Goal: Browse casually: Explore the website without a specific task or goal

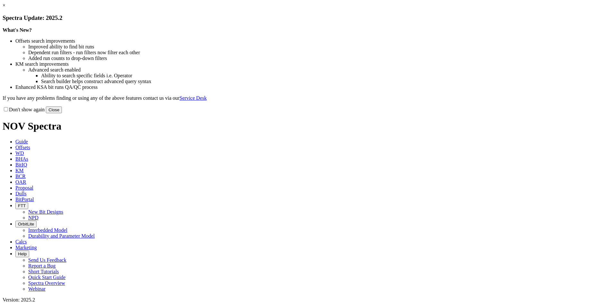
click at [62, 113] on button "Close" at bounding box center [54, 109] width 16 height 7
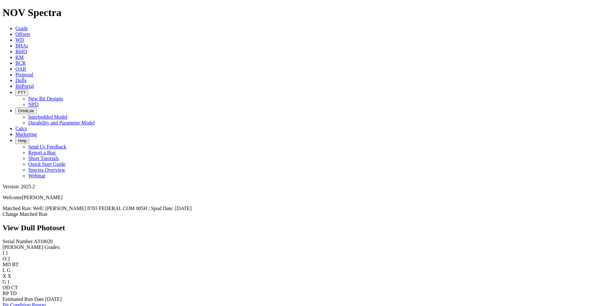
scroll to position [1065, 0]
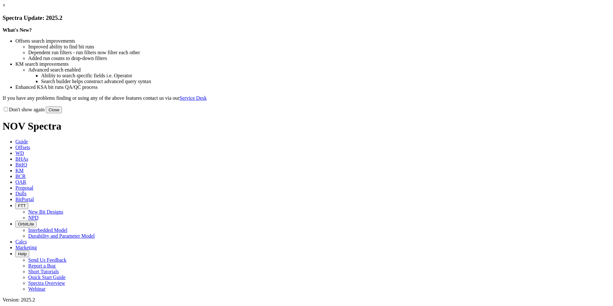
click at [62, 113] on button "Close" at bounding box center [54, 109] width 16 height 7
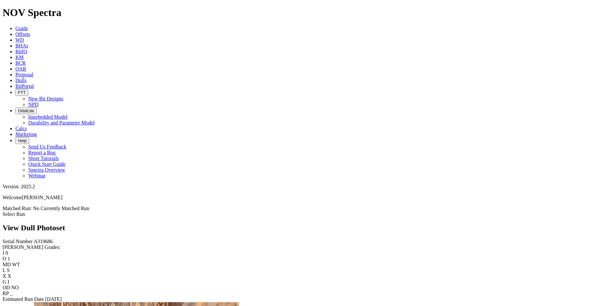
scroll to position [771, 0]
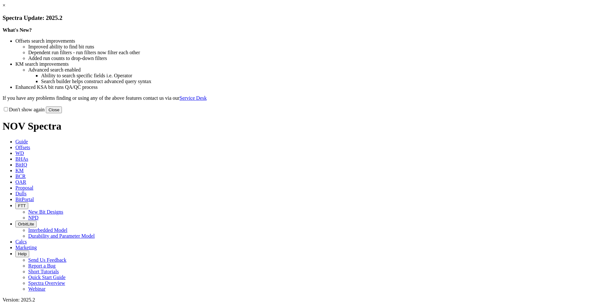
click at [62, 113] on button "Close" at bounding box center [54, 109] width 16 height 7
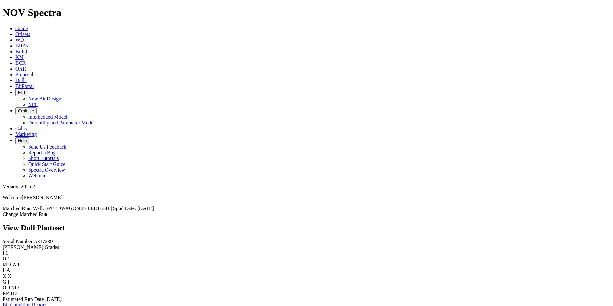
scroll to position [865, 0]
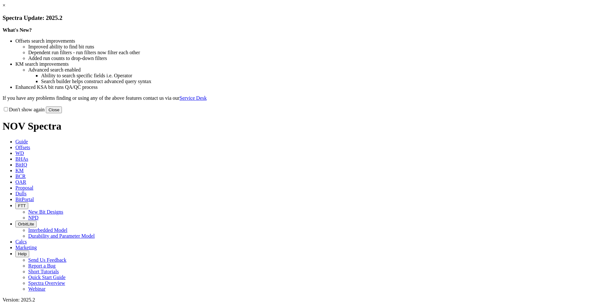
click at [62, 113] on button "Close" at bounding box center [54, 109] width 16 height 7
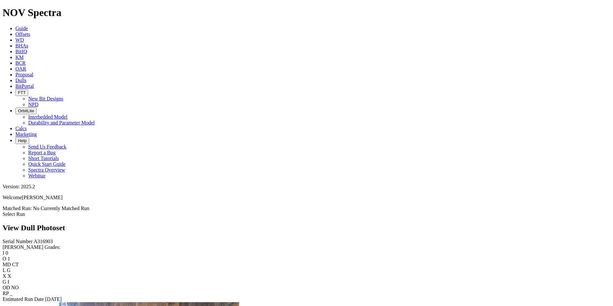
scroll to position [1026, 0]
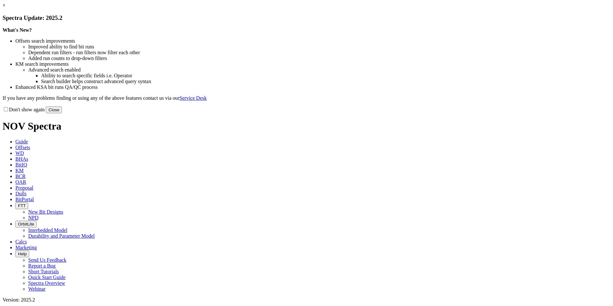
click at [62, 113] on button "Close" at bounding box center [54, 109] width 16 height 7
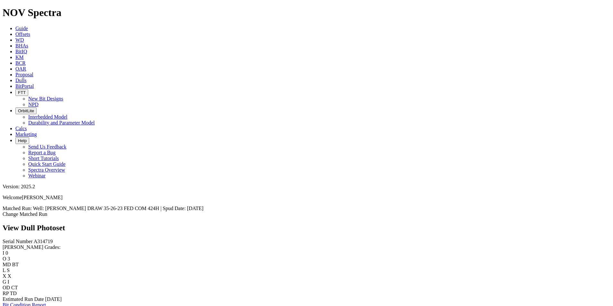
scroll to position [1281, 0]
